Goal: Task Accomplishment & Management: Manage account settings

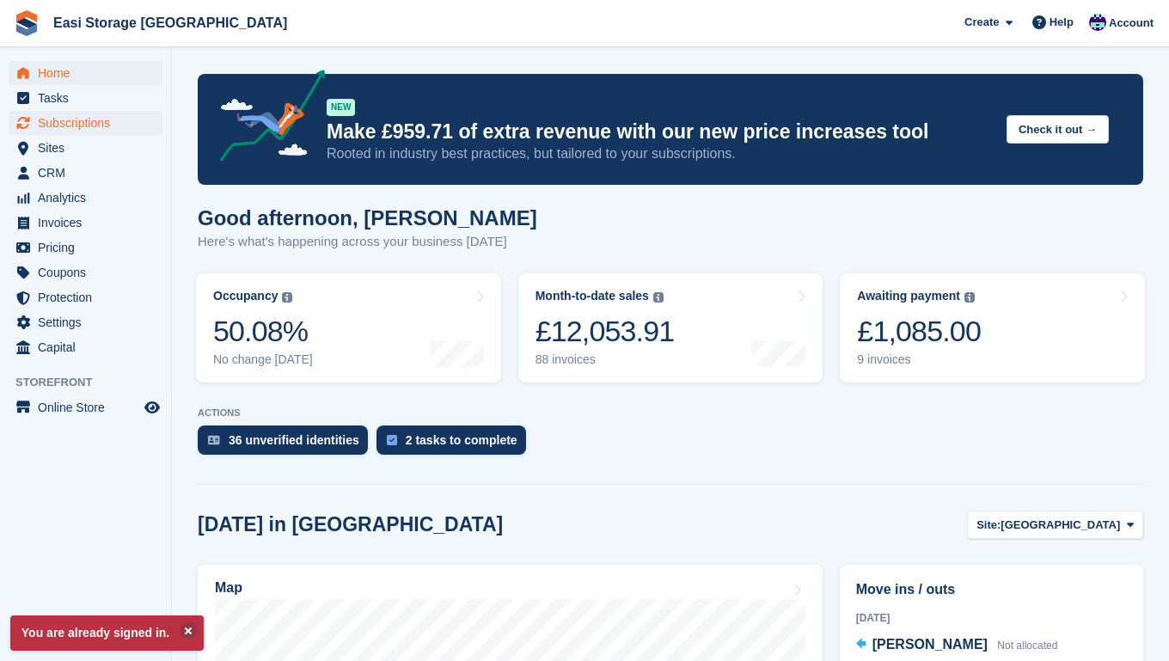
click at [70, 125] on span "Subscriptions" at bounding box center [89, 123] width 103 height 24
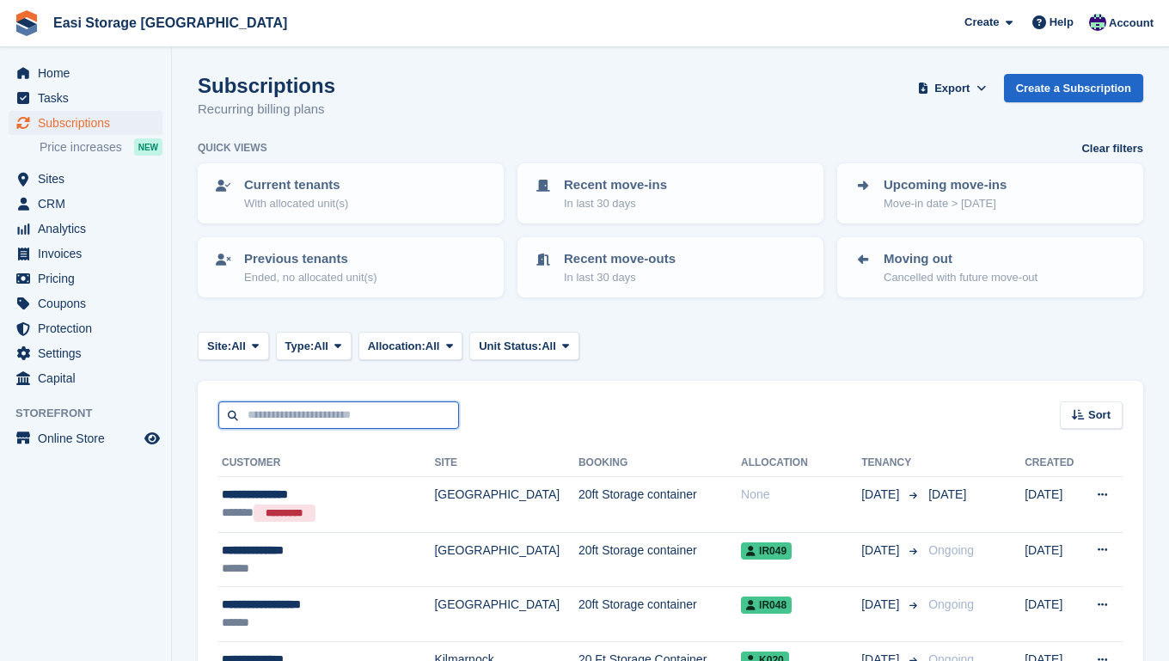
click at [283, 416] on input "text" at bounding box center [338, 416] width 241 height 28
type input "***"
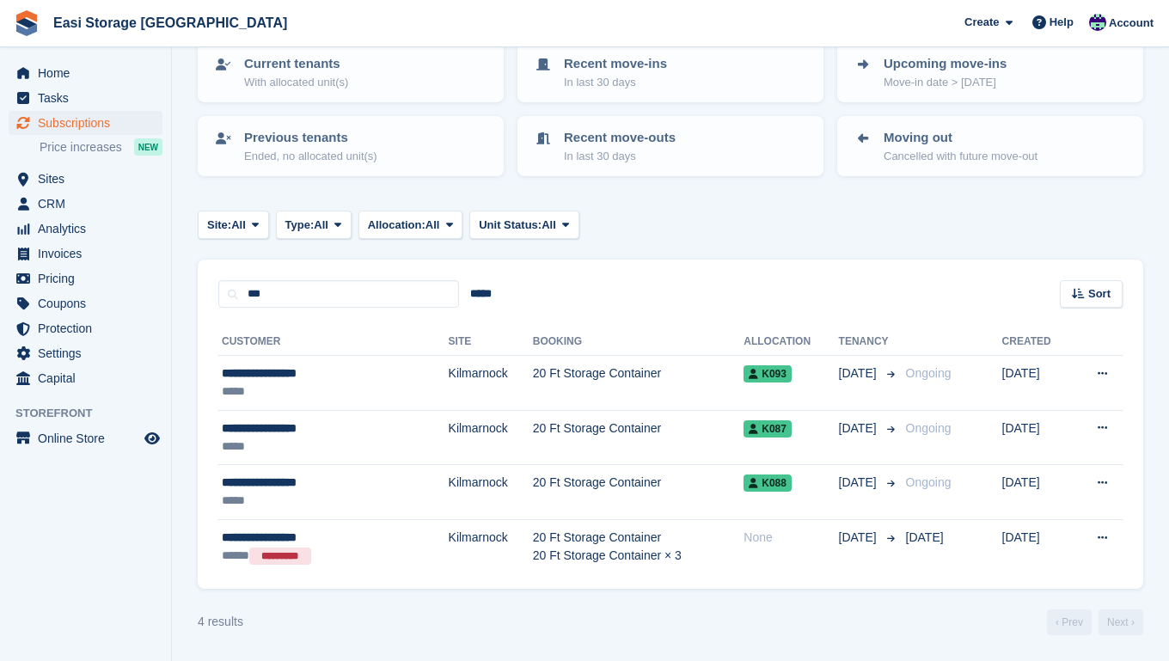
scroll to position [120, 0]
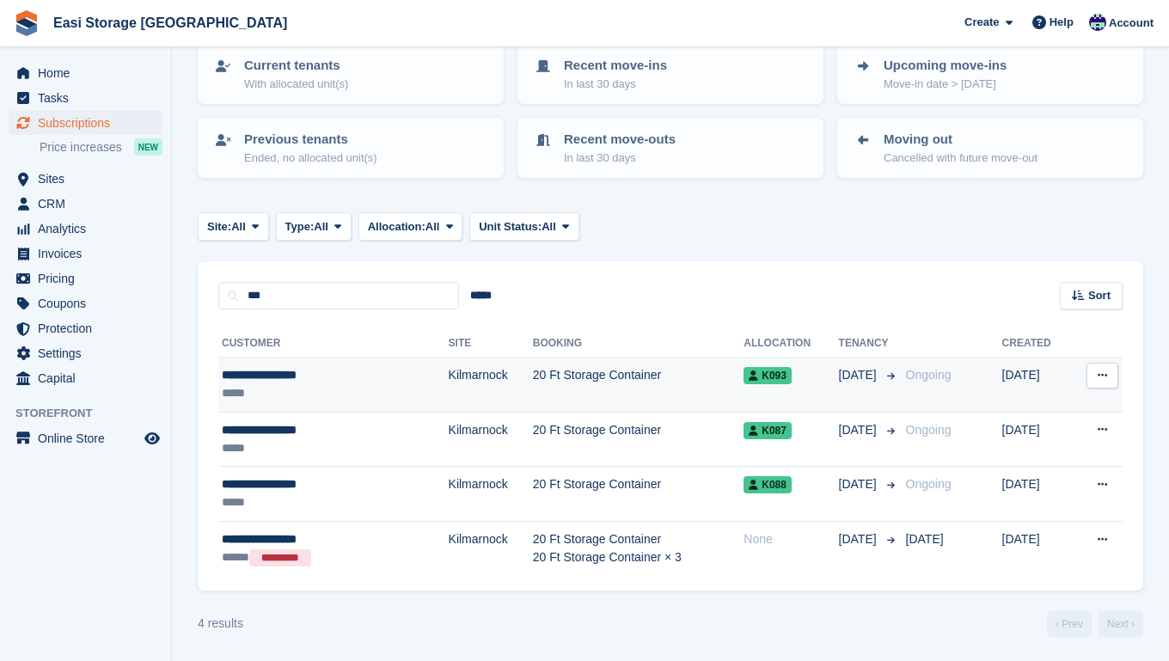
click at [647, 387] on td "20 Ft Storage Container" at bounding box center [639, 385] width 212 height 55
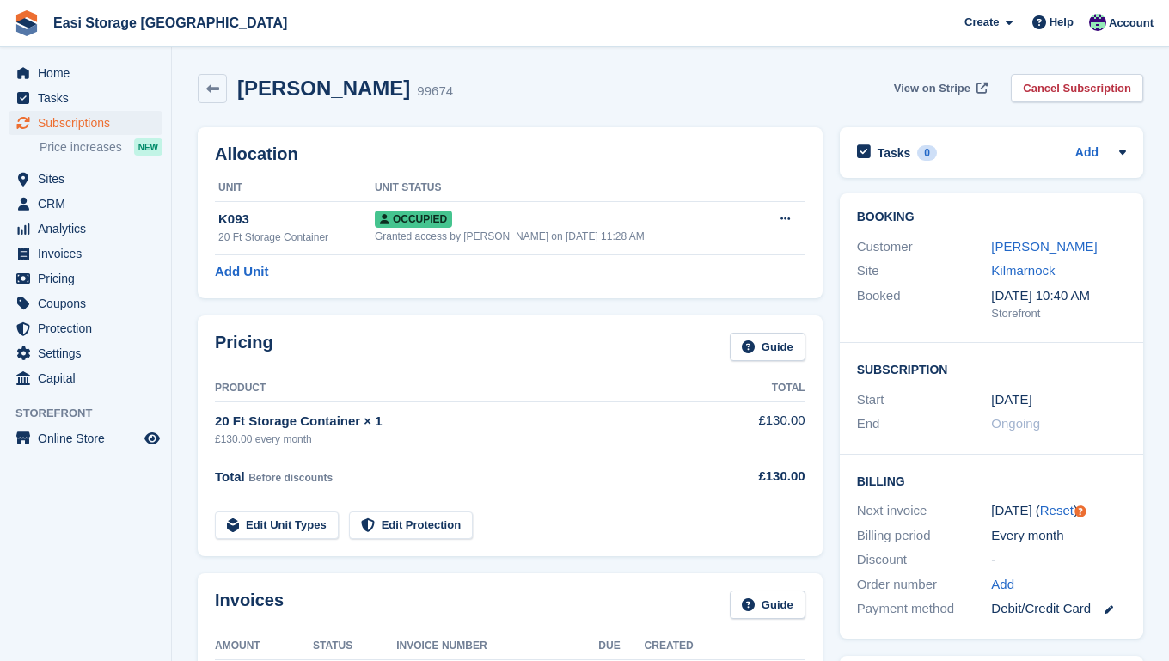
click at [905, 86] on span "View on Stripe" at bounding box center [932, 88] width 77 height 17
click at [61, 70] on span "Home" at bounding box center [89, 73] width 103 height 24
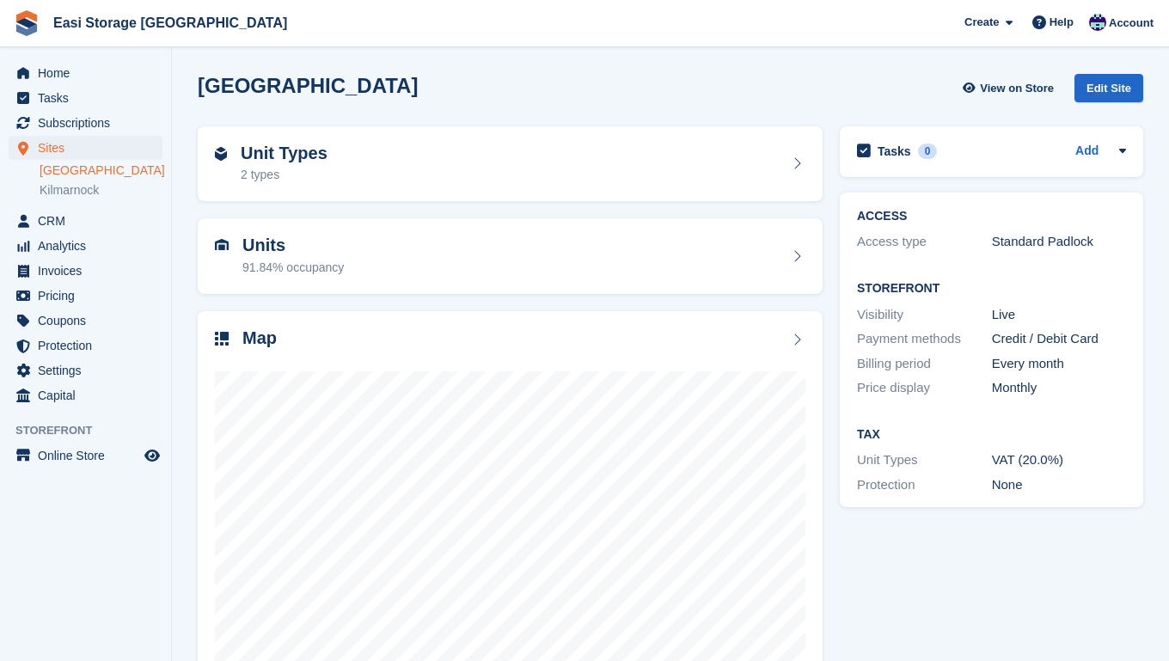
scroll to position [3, 0]
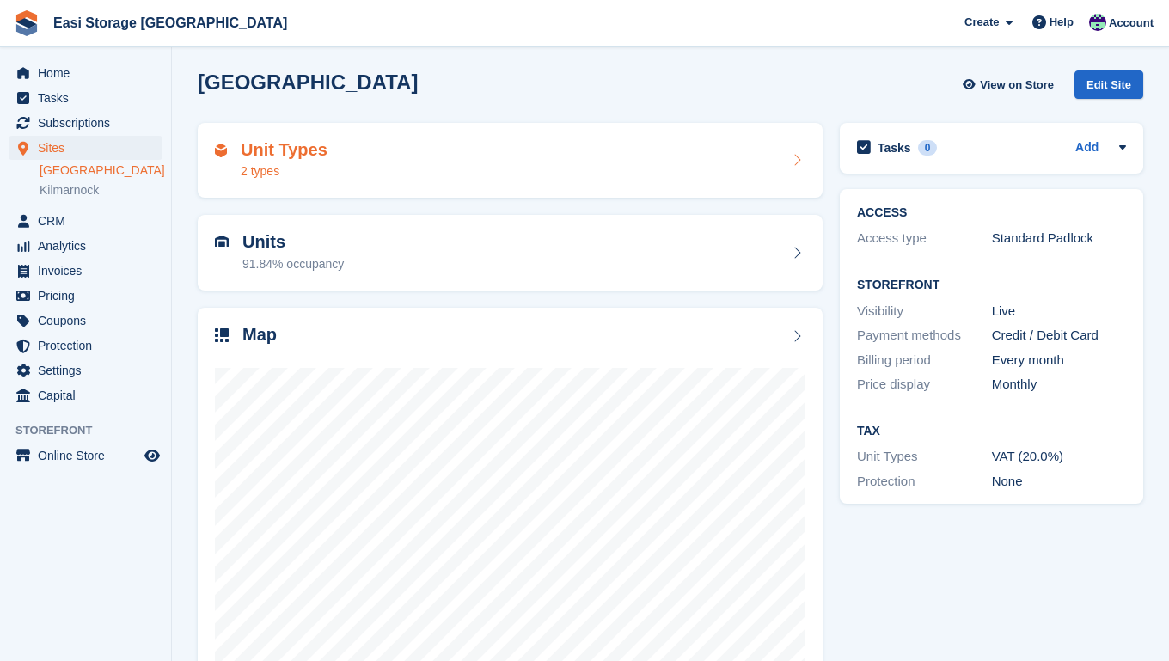
click at [391, 169] on div "Unit Types 2 types" at bounding box center [510, 160] width 591 height 41
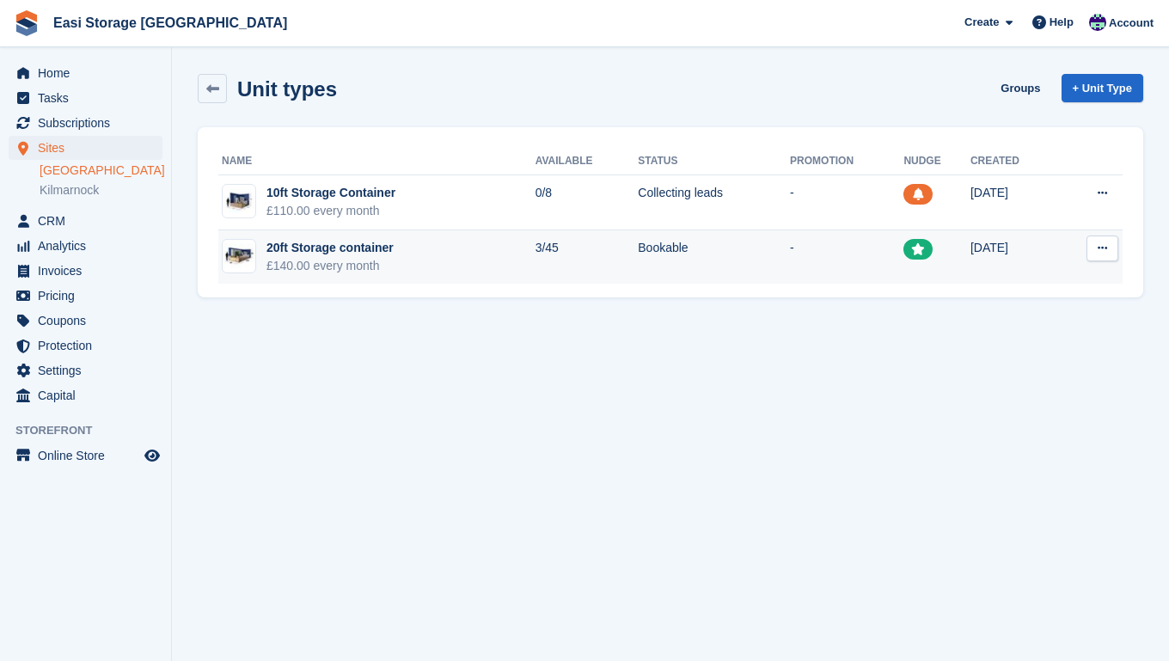
click at [428, 258] on td "20ft Storage container £140.00 every month" at bounding box center [376, 257] width 317 height 54
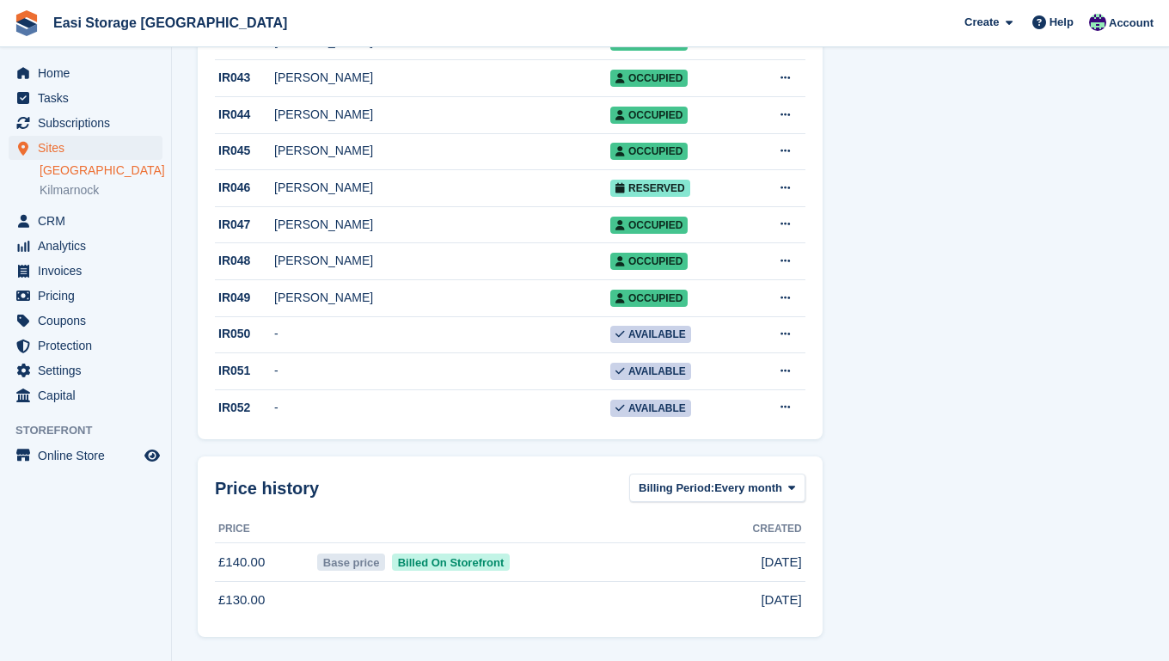
scroll to position [1603, 0]
click at [64, 77] on span "Home" at bounding box center [89, 73] width 103 height 24
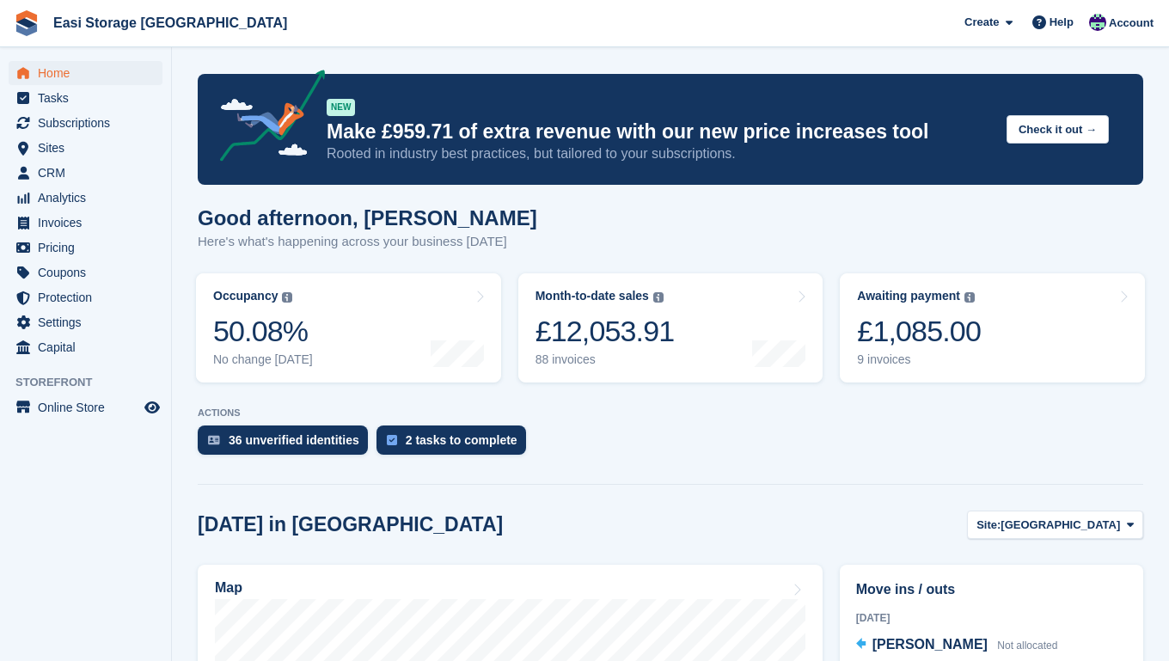
click at [63, 123] on span "Subscriptions" at bounding box center [89, 123] width 103 height 24
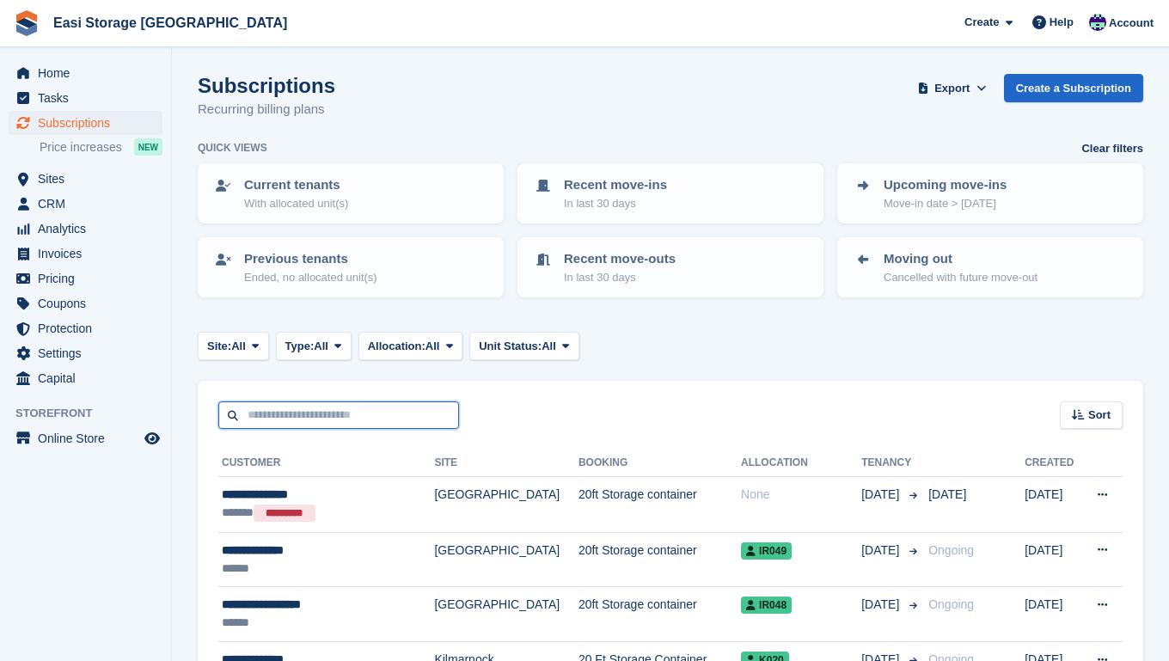
click at [257, 413] on input "text" at bounding box center [338, 416] width 241 height 28
type input "***"
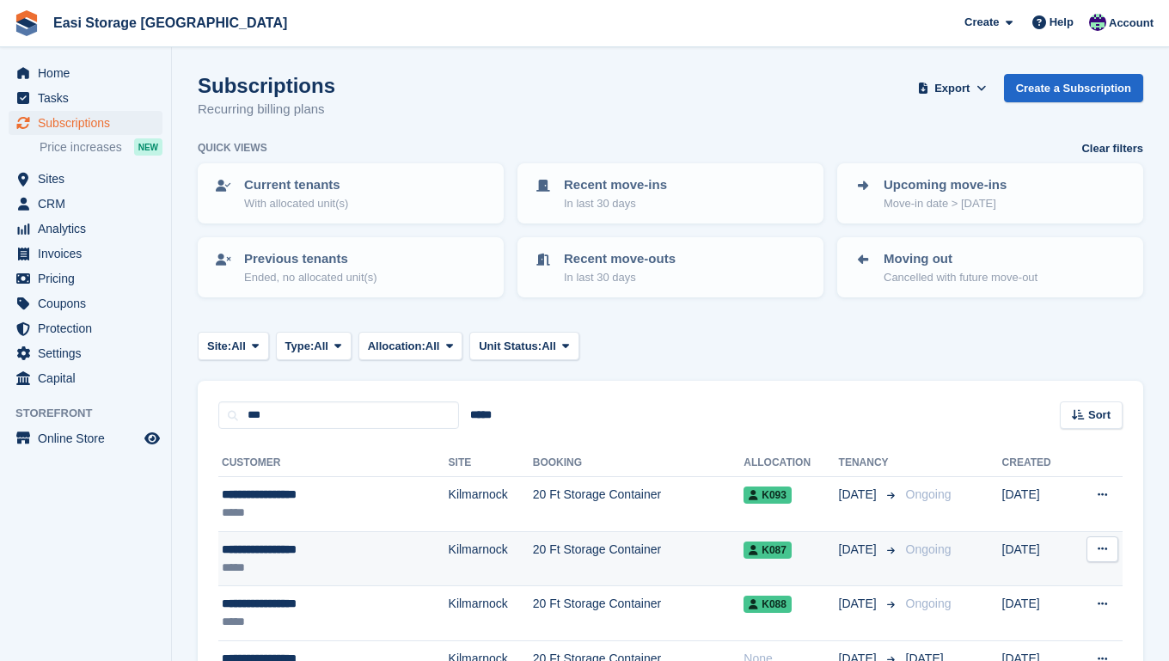
click at [665, 561] on td "20 Ft Storage Container" at bounding box center [639, 558] width 212 height 55
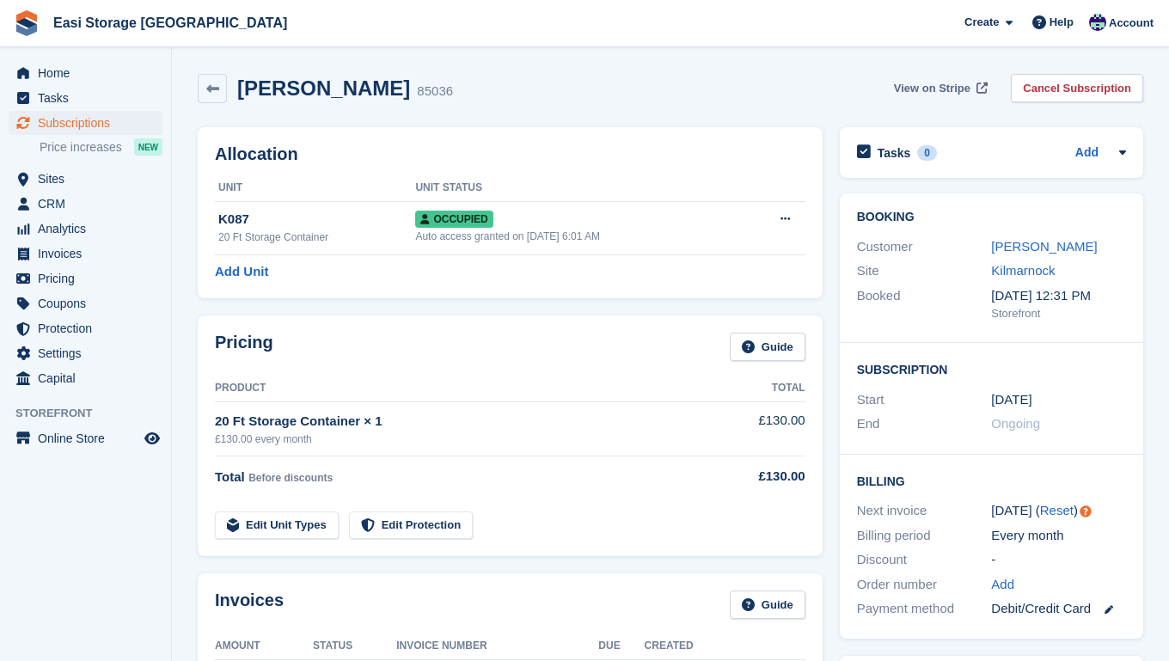
click at [927, 87] on span "View on Stripe" at bounding box center [932, 88] width 77 height 17
